Goal: Transaction & Acquisition: Obtain resource

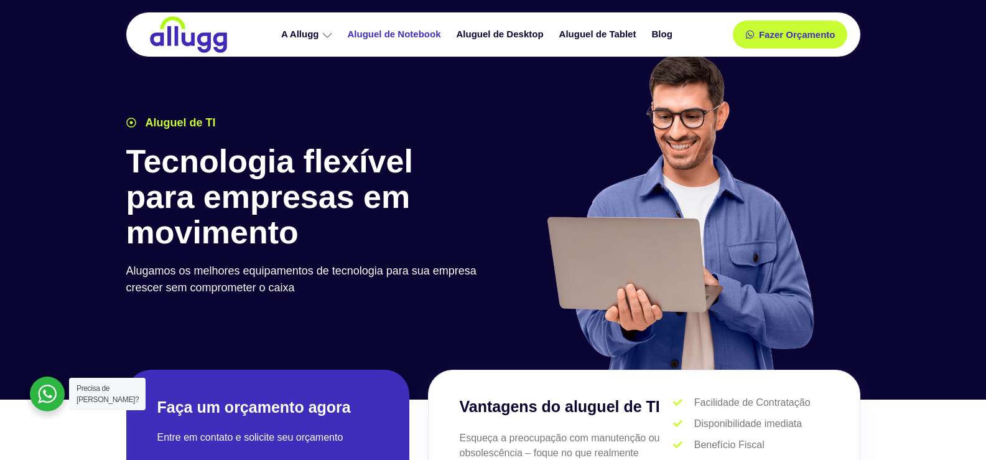
drag, startPoint x: 0, startPoint y: 0, endPoint x: 407, endPoint y: 35, distance: 408.2
click at [407, 35] on link "Aluguel de Notebook" at bounding box center [395, 35] width 109 height 22
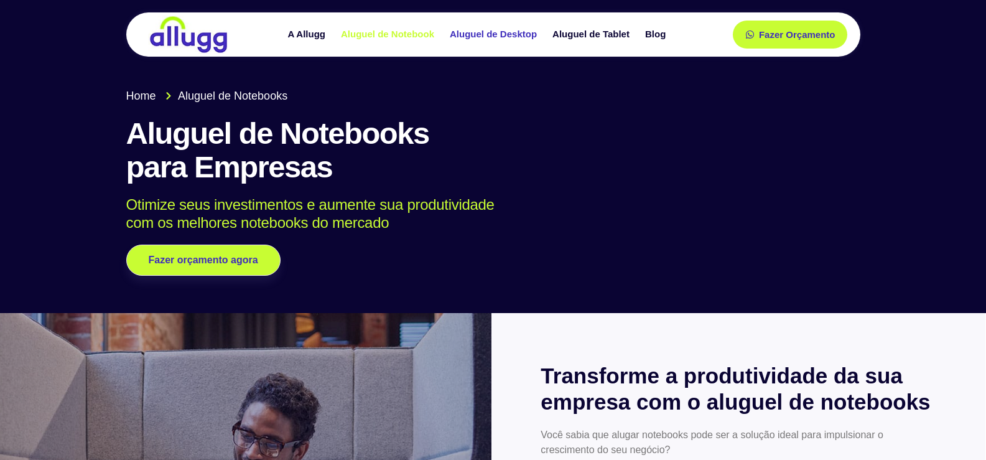
click at [472, 37] on link "Aluguel de Desktop" at bounding box center [494, 35] width 103 height 22
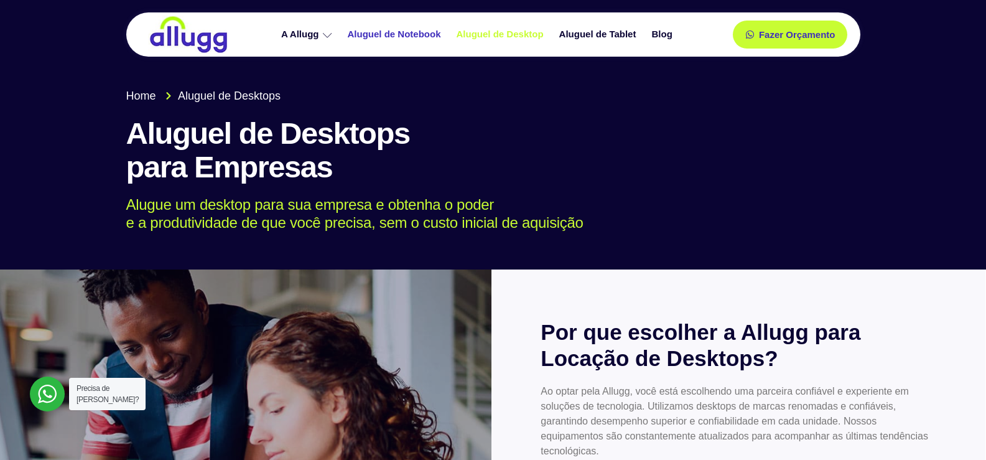
click at [437, 29] on link "Aluguel de Notebook" at bounding box center [395, 35] width 109 height 22
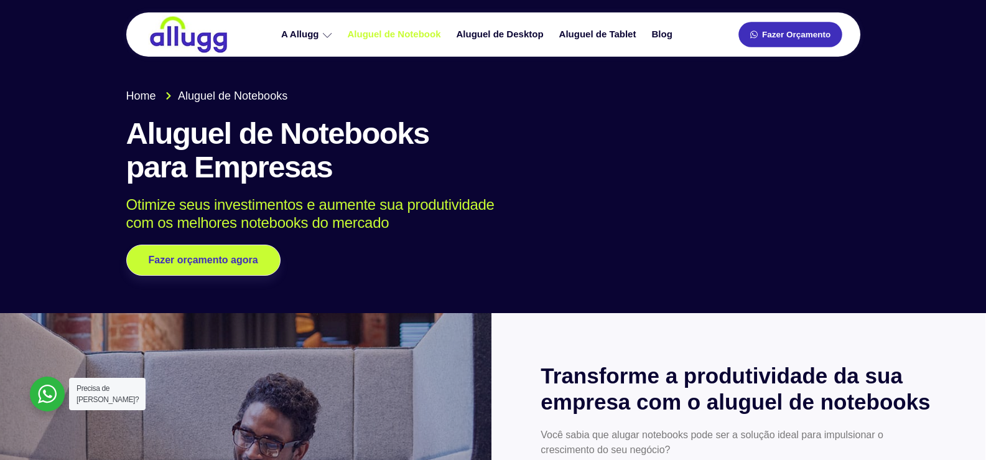
click at [760, 39] on link "Fazer Orçamento" at bounding box center [789, 34] width 103 height 25
